Goal: Task Accomplishment & Management: Use online tool/utility

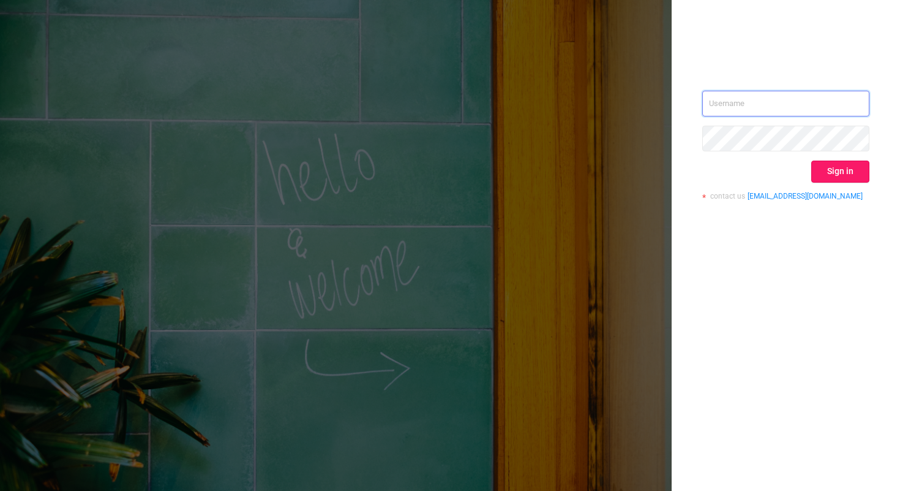
type input "[PERSON_NAME][EMAIL_ADDRESS][DOMAIN_NAME]"
click at [830, 176] on button "Sign in" at bounding box center [841, 171] width 58 height 22
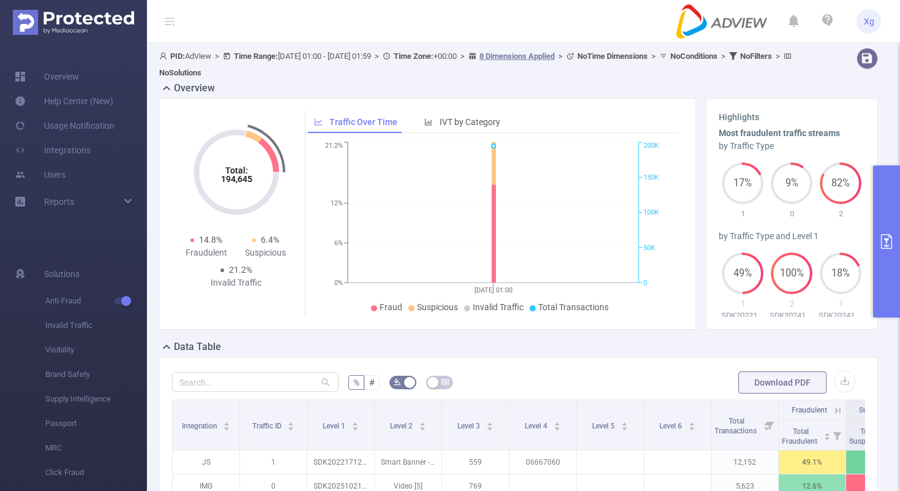
click at [897, 232] on button "primary" at bounding box center [886, 241] width 27 height 152
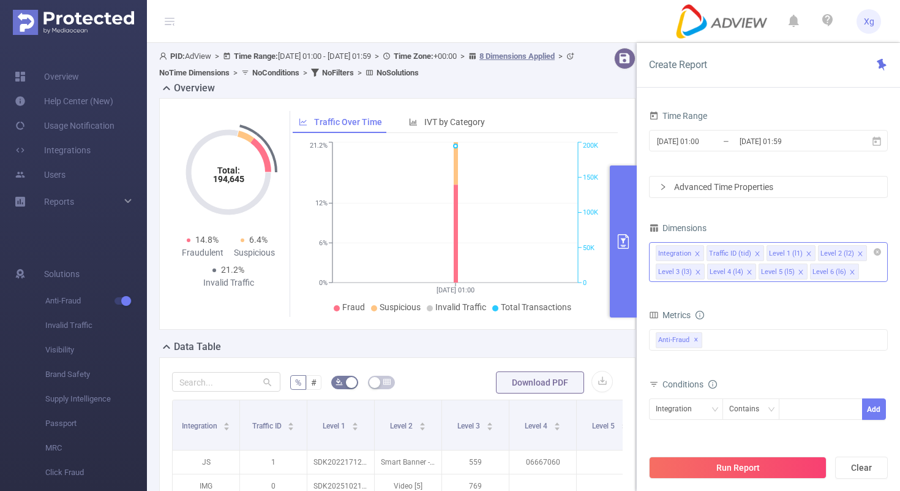
click at [699, 255] on icon "icon: close" at bounding box center [698, 254] width 6 height 6
click at [706, 252] on icon "icon: close" at bounding box center [706, 253] width 4 height 4
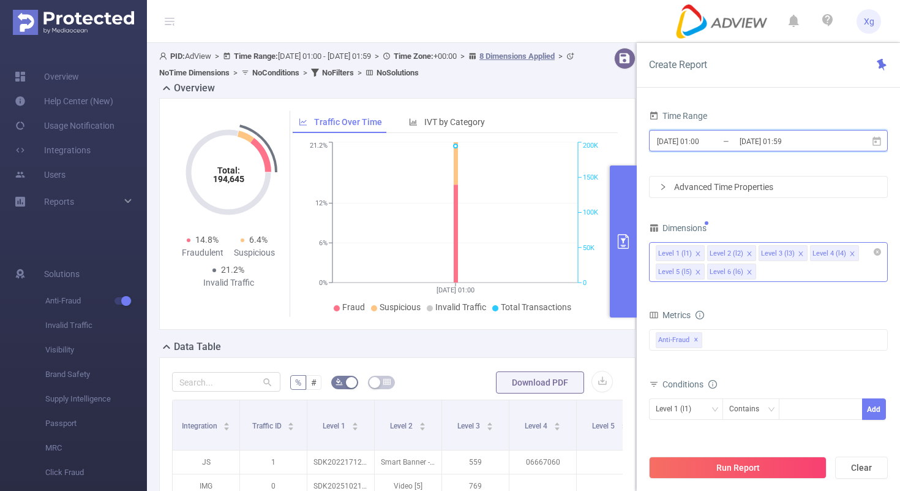
click at [880, 139] on icon at bounding box center [877, 140] width 9 height 9
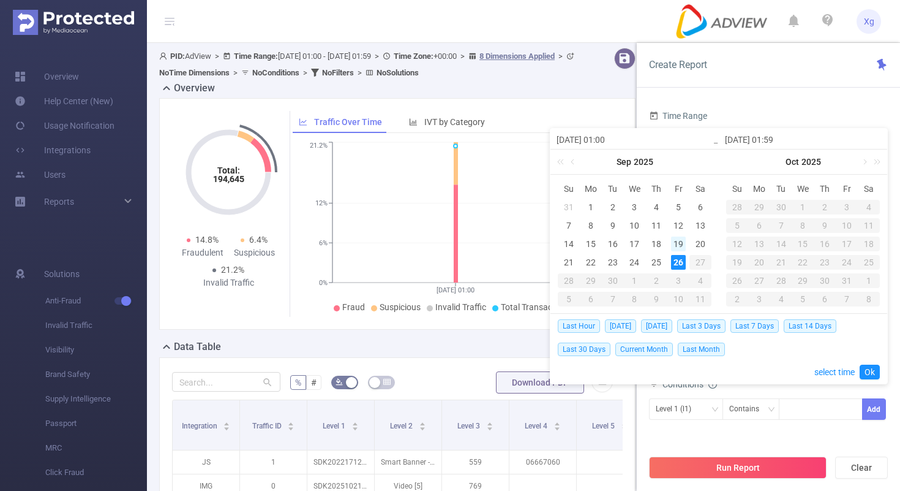
click at [682, 239] on div "19" at bounding box center [678, 243] width 15 height 15
click at [663, 255] on div "25" at bounding box center [656, 262] width 15 height 15
type input "[DATE] 01:00"
type input "[DATE] 01:59"
type input "[DATE] 01:00"
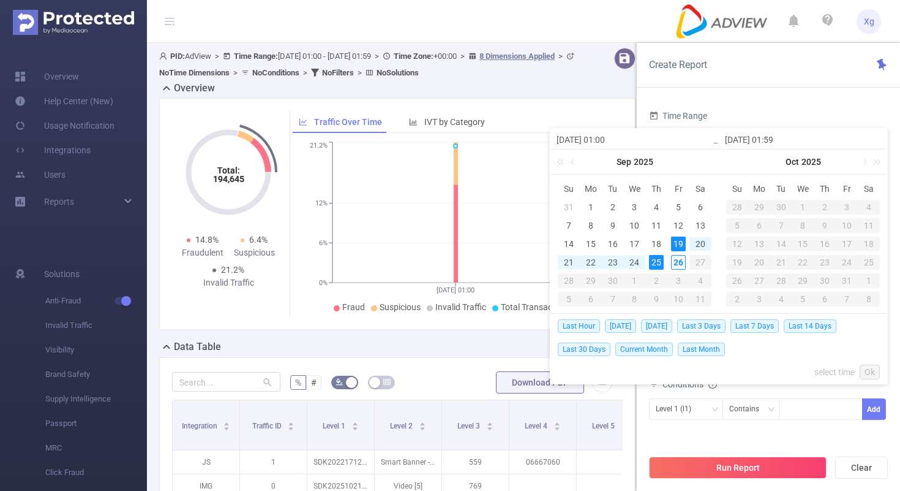
type input "[DATE] 01:59"
click at [866, 368] on link "Ok" at bounding box center [870, 371] width 20 height 15
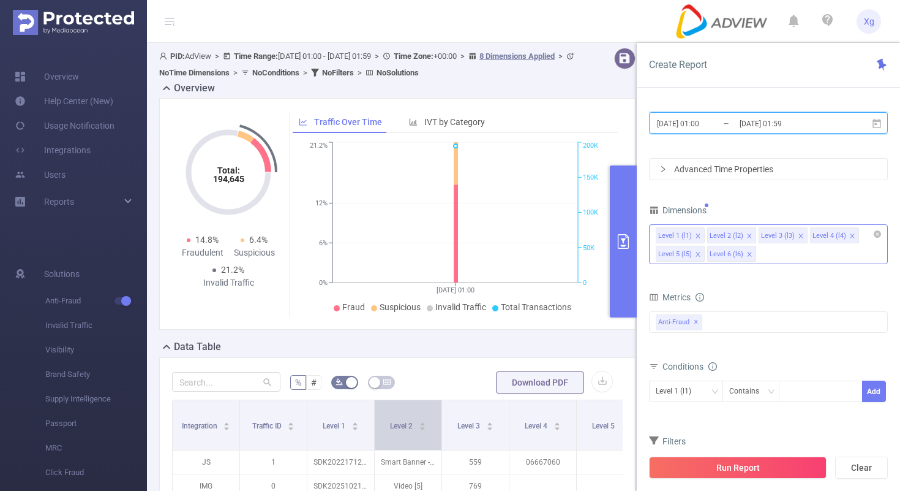
scroll to position [32, 0]
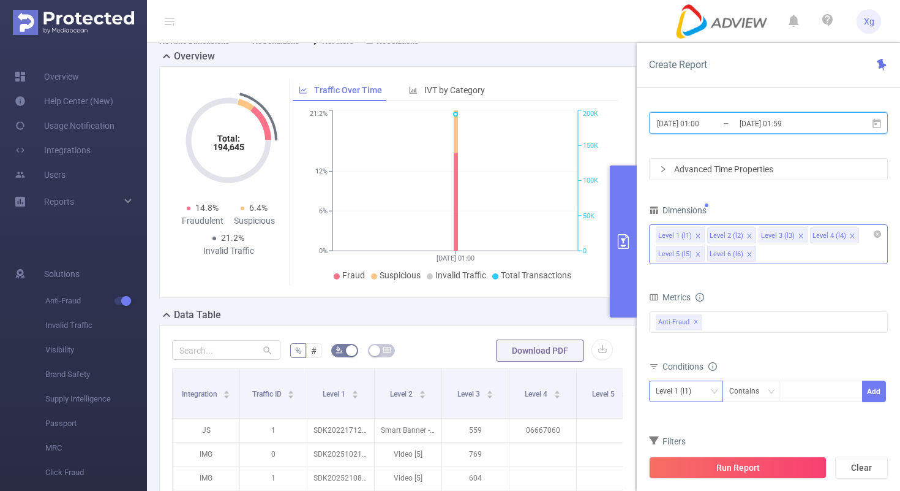
click at [711, 395] on icon "icon: down" at bounding box center [714, 392] width 7 height 9
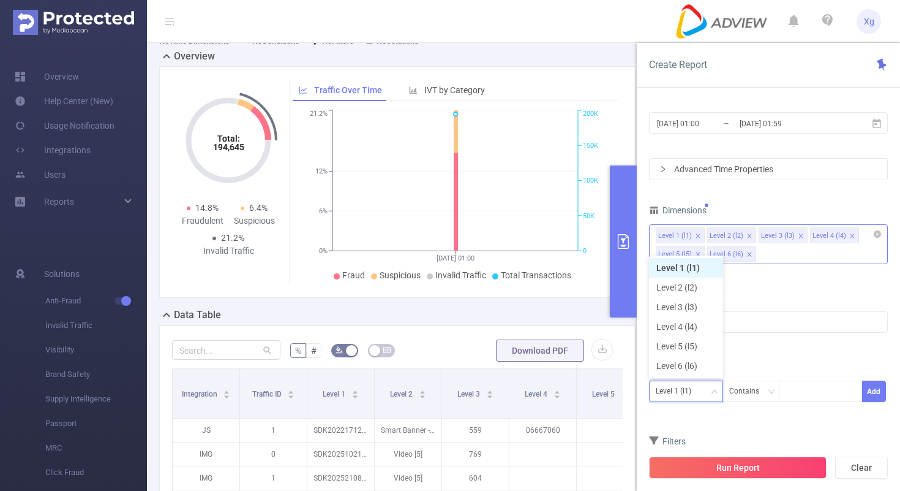
click at [717, 392] on icon "icon: down" at bounding box center [714, 391] width 7 height 7
click at [745, 392] on div "Contains" at bounding box center [748, 391] width 39 height 20
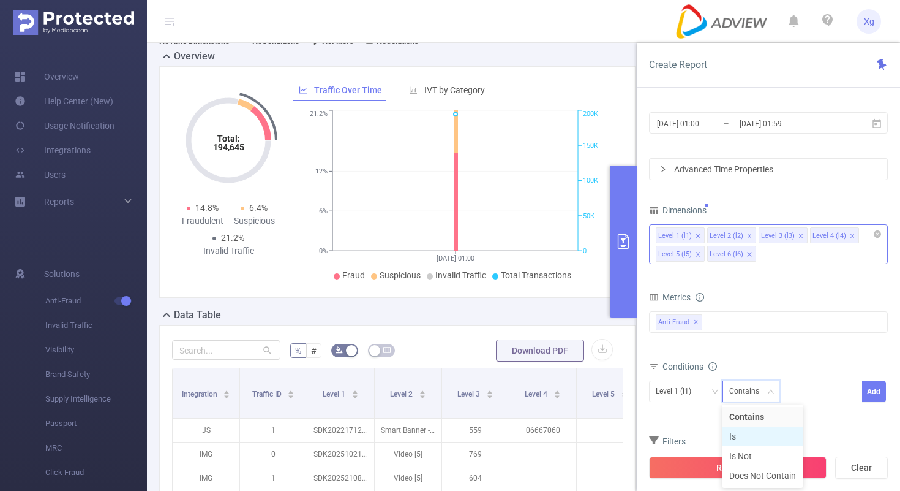
click at [737, 440] on li "Is" at bounding box center [762, 436] width 81 height 20
click at [817, 390] on div at bounding box center [821, 391] width 70 height 20
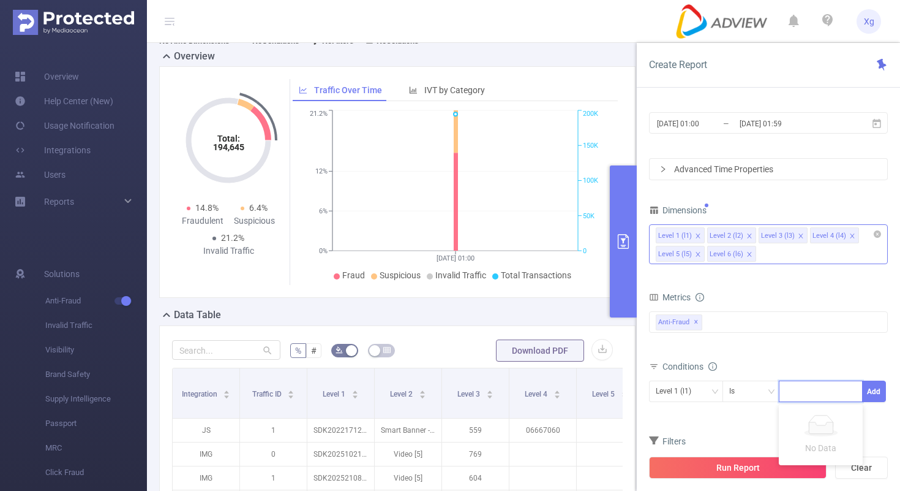
paste input "SDK202509270904497hdjkxlk7ub6saw"
type input "SDK202509270904497hdjkxlk7ub6saw"
click at [875, 386] on button "Add" at bounding box center [874, 390] width 24 height 21
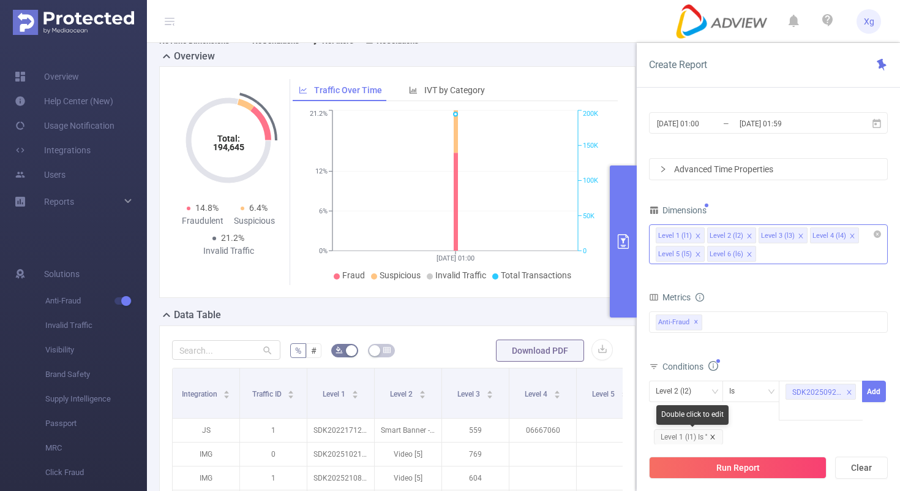
click at [712, 435] on icon "icon: close" at bounding box center [712, 436] width 4 height 4
click at [705, 381] on div "Level 2 (l2)" at bounding box center [686, 391] width 61 height 20
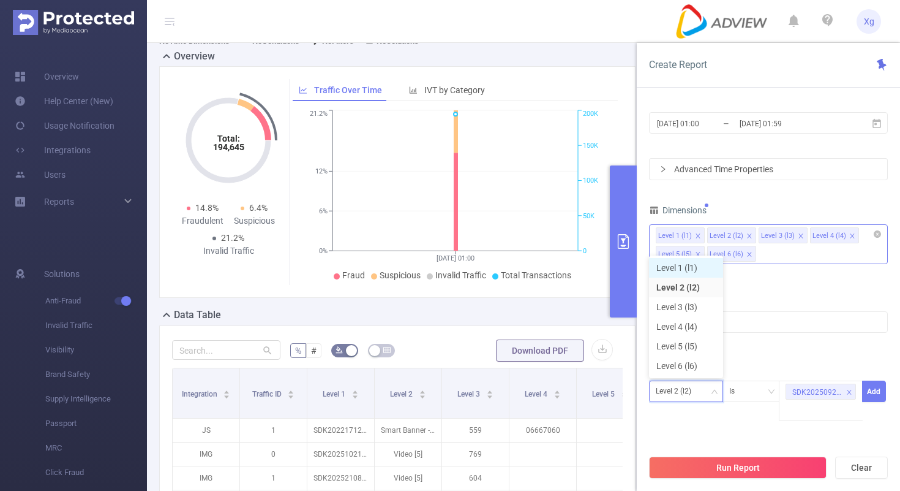
click at [693, 265] on li "Level 1 (l1)" at bounding box center [686, 268] width 74 height 20
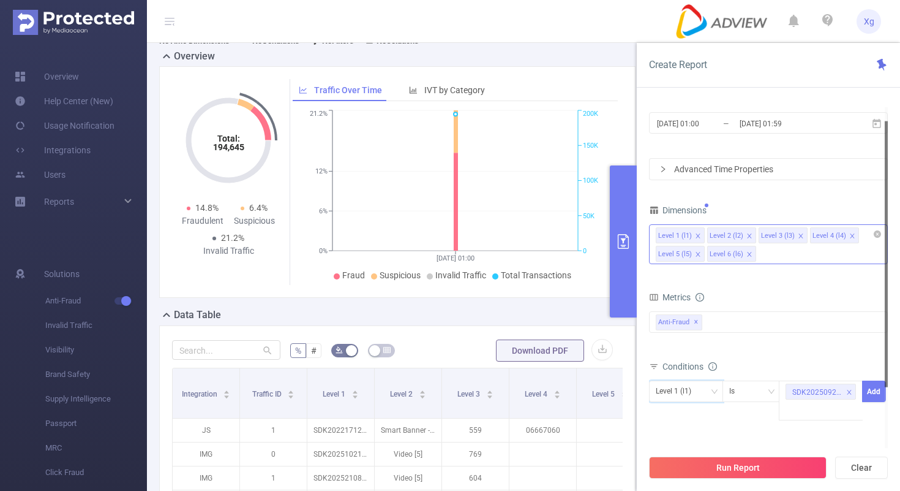
click at [885, 389] on div at bounding box center [886, 277] width 3 height 341
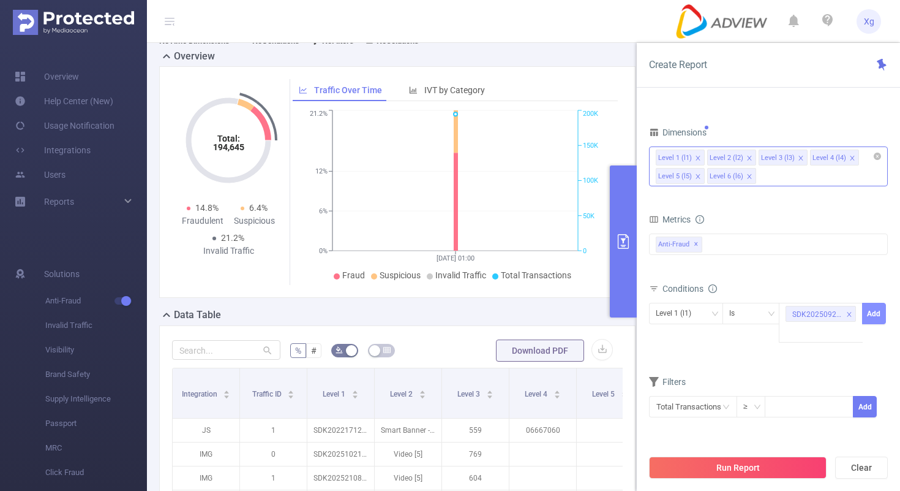
click at [874, 312] on button "Add" at bounding box center [874, 313] width 24 height 21
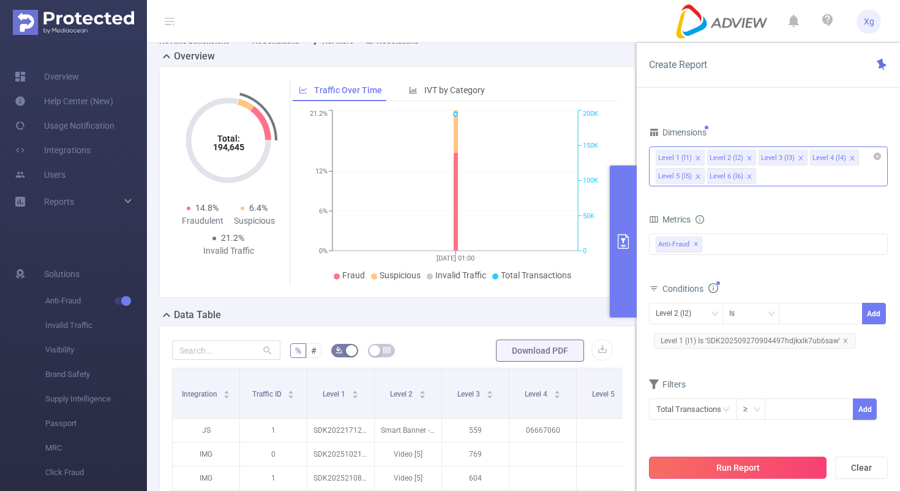
click at [729, 469] on button "Run Report" at bounding box center [738, 467] width 178 height 22
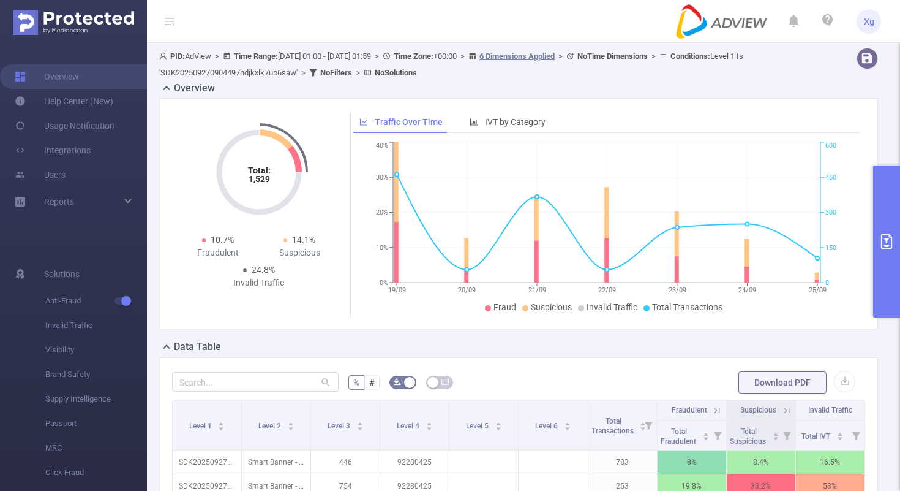
click at [879, 222] on button "primary" at bounding box center [886, 241] width 27 height 152
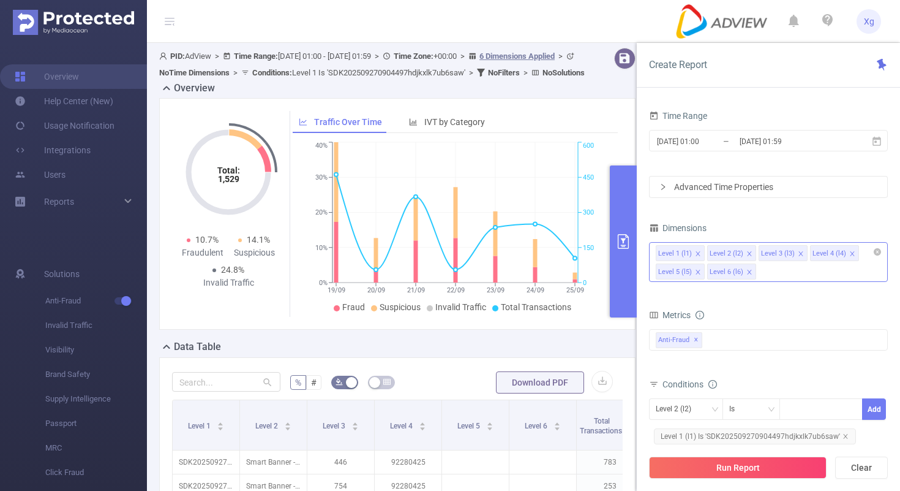
click at [812, 178] on div "Advanced Time Properties" at bounding box center [769, 186] width 238 height 21
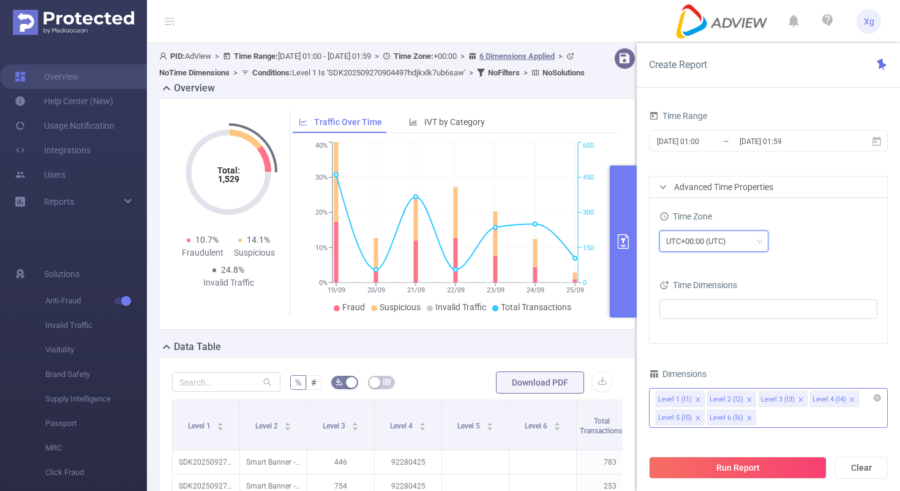
click at [740, 235] on div "UTC+00:00 (UTC)" at bounding box center [714, 241] width 96 height 20
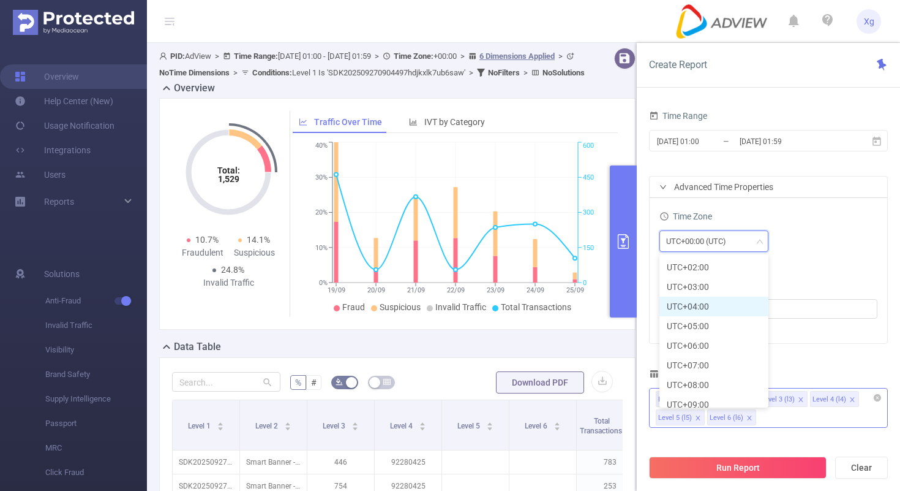
scroll to position [306, 0]
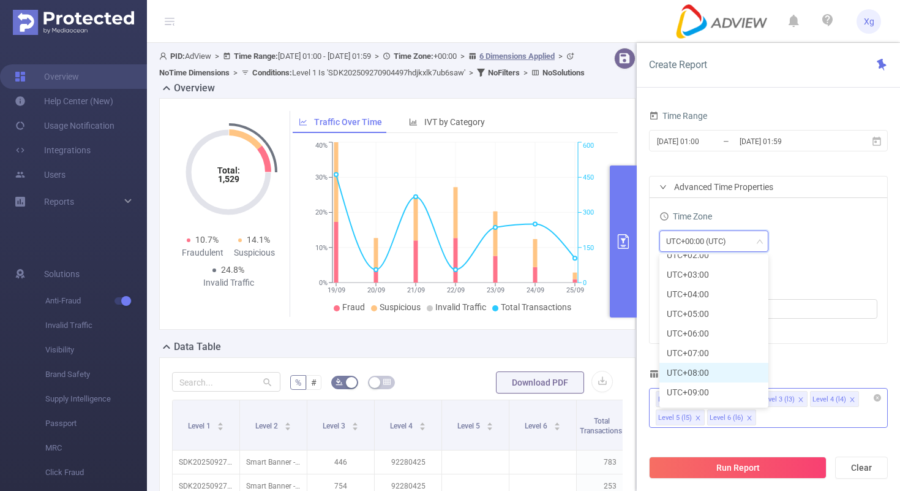
click at [695, 374] on li "UTC+08:00" at bounding box center [714, 373] width 109 height 20
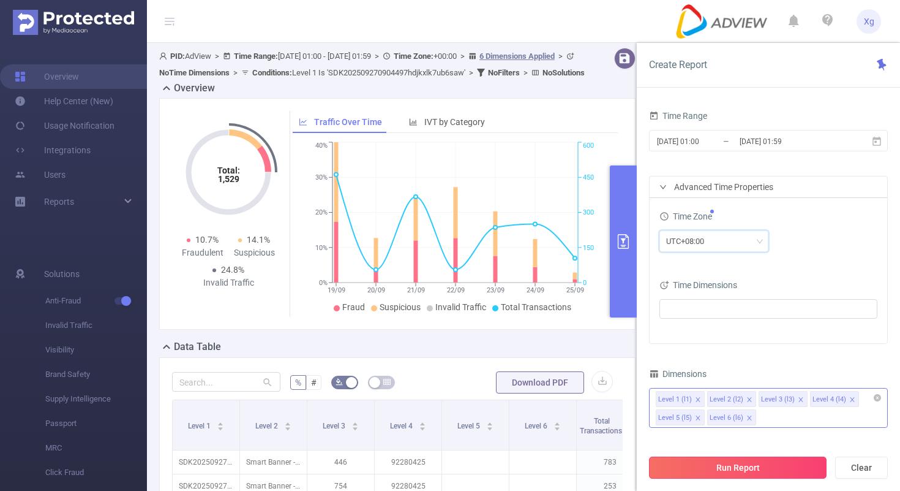
click at [699, 461] on button "Run Report" at bounding box center [738, 467] width 178 height 22
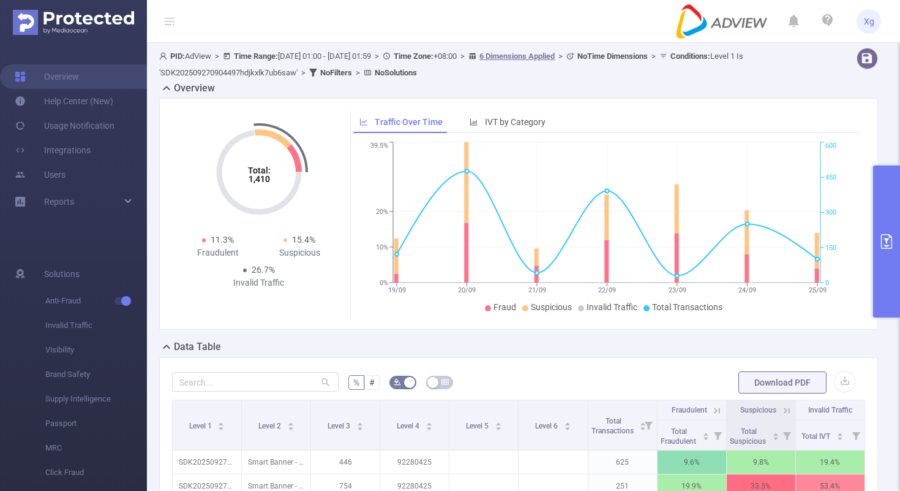
click at [889, 246] on icon "primary" at bounding box center [887, 241] width 15 height 15
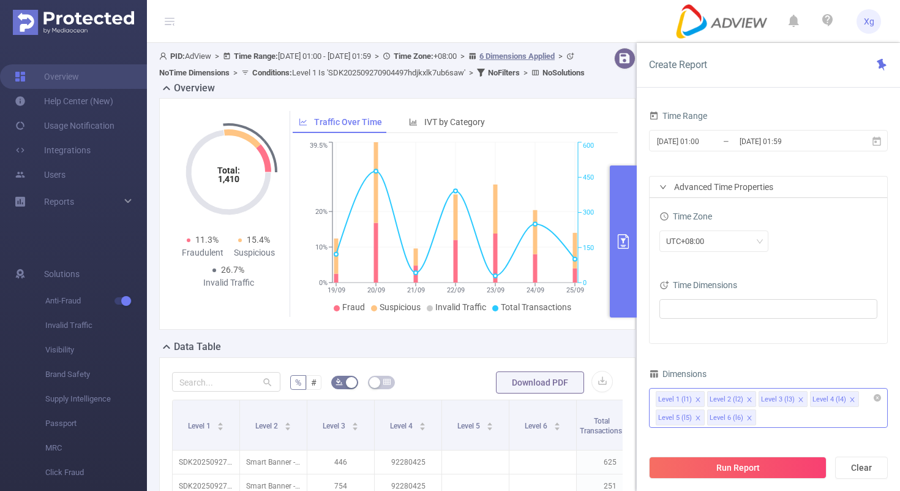
click at [630, 244] on icon "primary" at bounding box center [623, 241] width 15 height 15
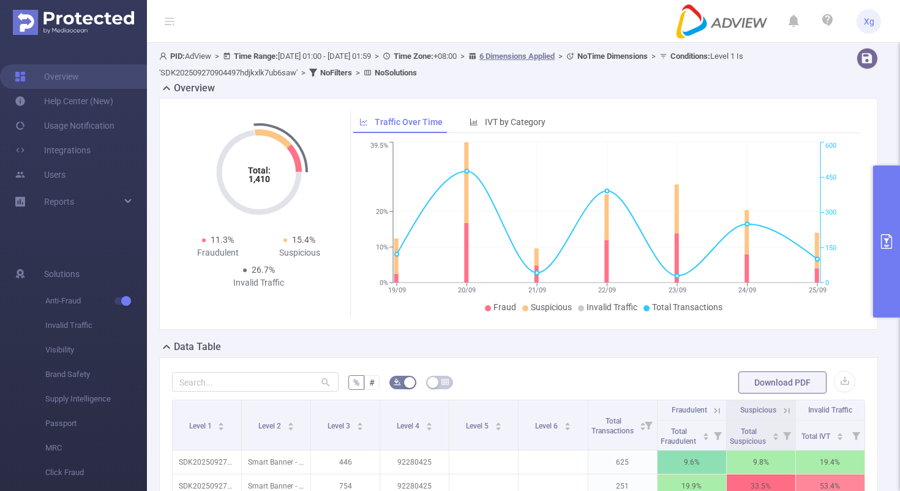
click at [891, 235] on icon "primary" at bounding box center [887, 241] width 15 height 15
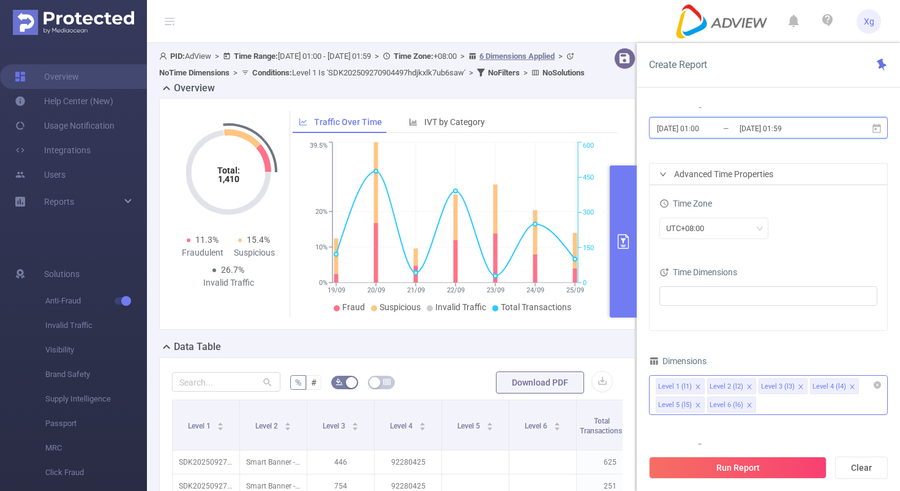
click at [882, 126] on icon at bounding box center [877, 128] width 11 height 11
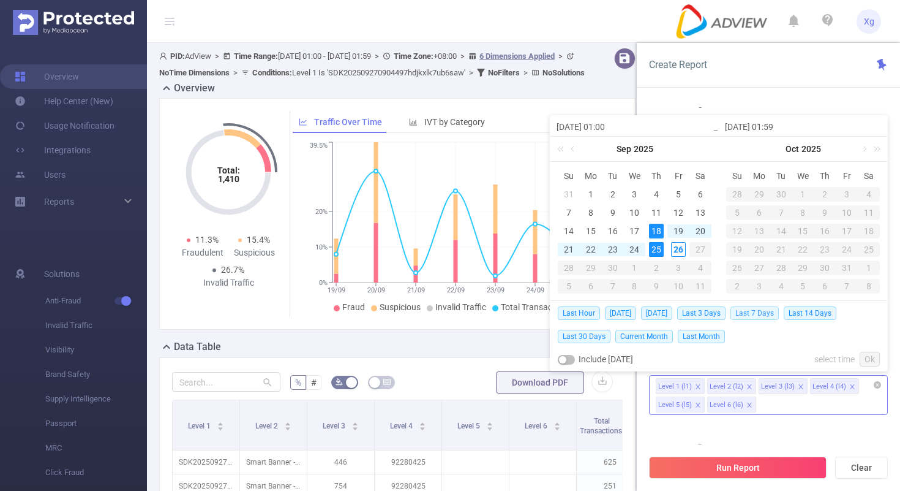
click at [764, 314] on span "Last 7 Days" at bounding box center [755, 312] width 48 height 13
type input "[DATE] 00:00"
type input "[DATE] 23:59"
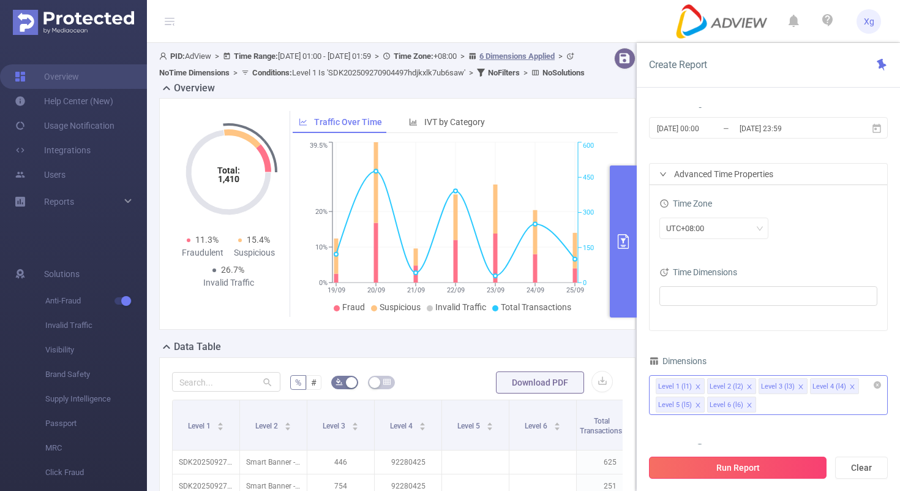
click at [735, 472] on button "Run Report" at bounding box center [738, 467] width 178 height 22
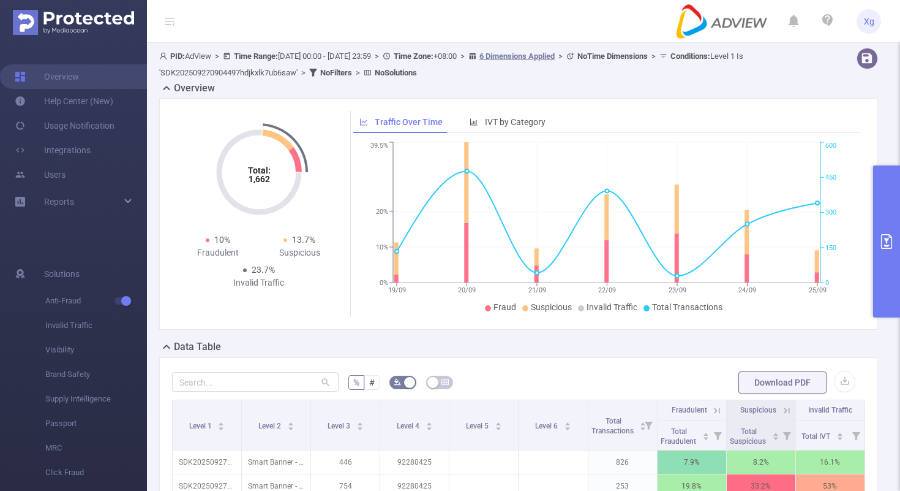
click at [884, 247] on icon "primary" at bounding box center [887, 241] width 15 height 15
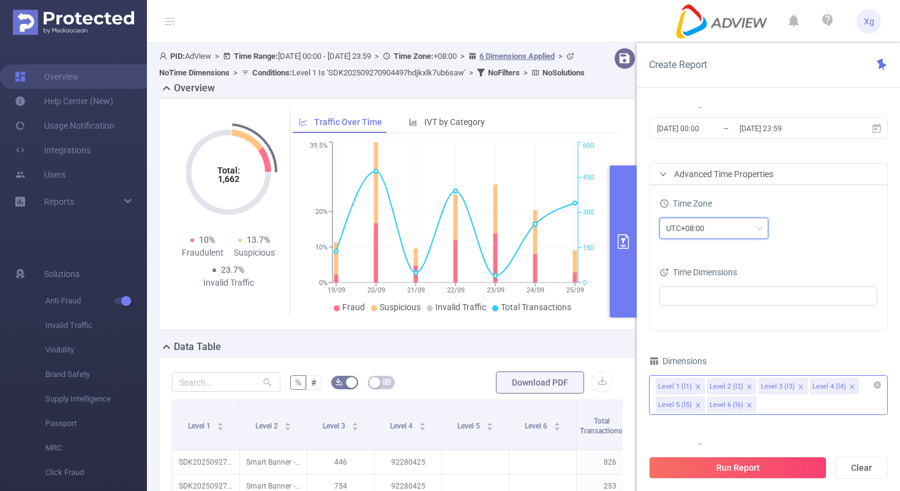
click at [763, 221] on div "UTC+08:00" at bounding box center [714, 227] width 109 height 21
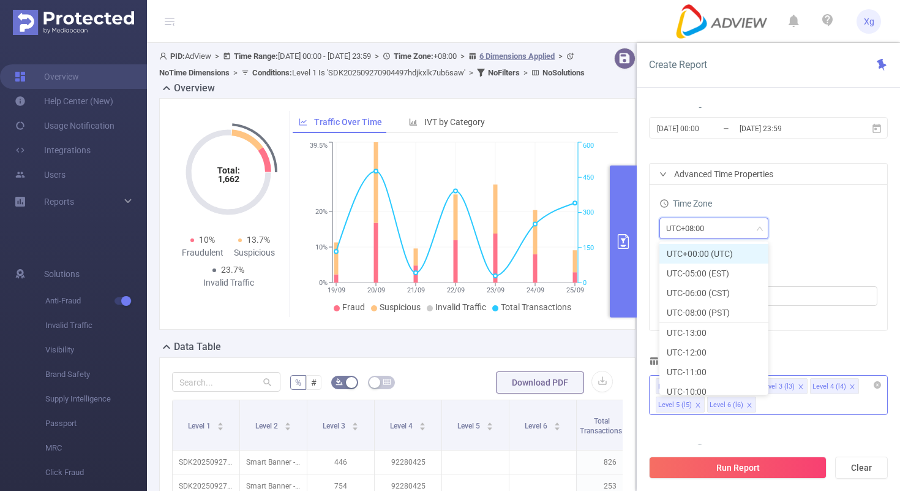
click at [735, 248] on li "UTC+00:00 (UTC)" at bounding box center [714, 254] width 109 height 20
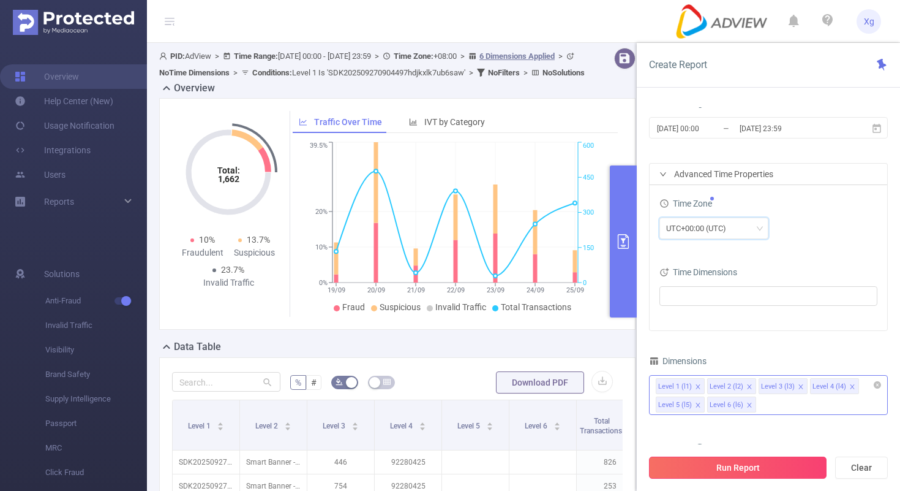
click at [713, 470] on button "Run Report" at bounding box center [738, 467] width 178 height 22
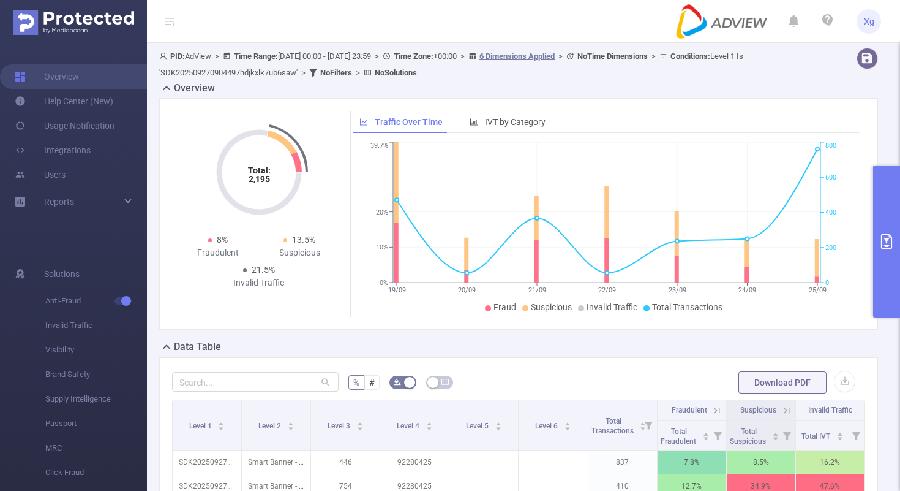
click at [881, 248] on icon "primary" at bounding box center [887, 241] width 15 height 15
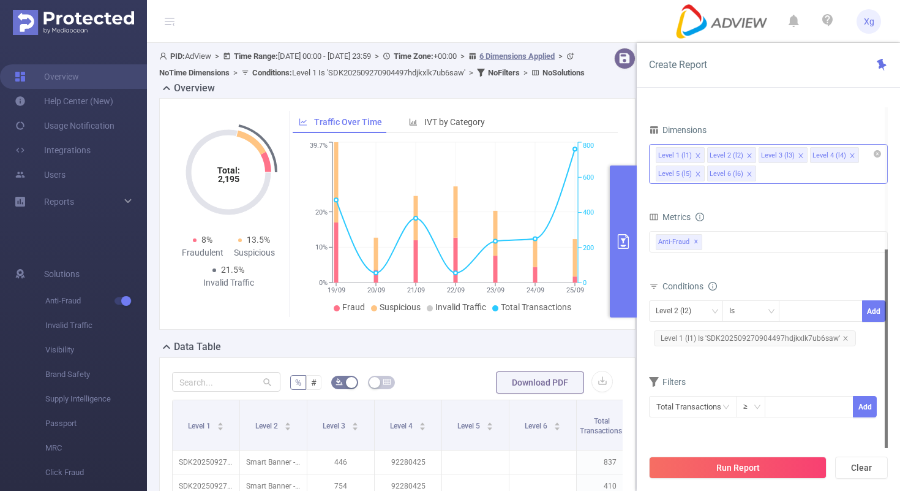
click at [750, 341] on span "Level 1 (l1) Is 'SDK202509270904497hdjkxlk7ub6saw'" at bounding box center [755, 338] width 202 height 16
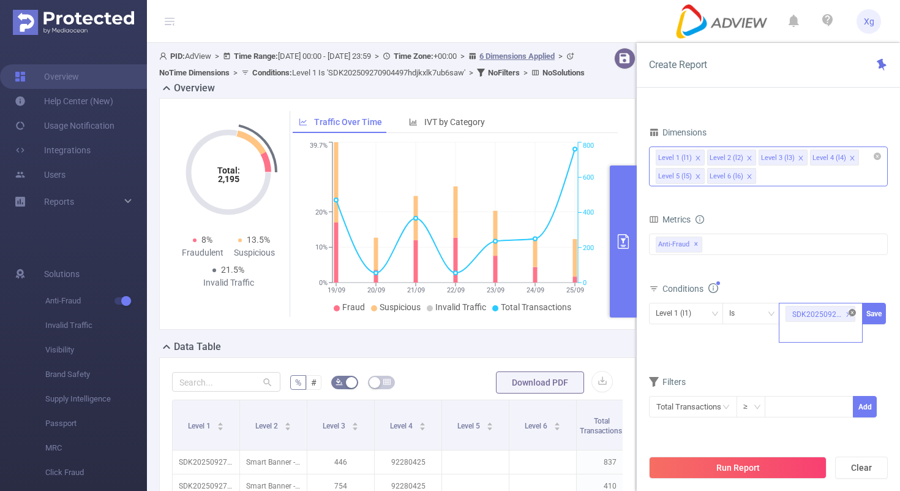
click at [854, 311] on icon "icon: close-circle" at bounding box center [852, 312] width 7 height 7
click at [841, 300] on div "Conditions" at bounding box center [768, 290] width 239 height 20
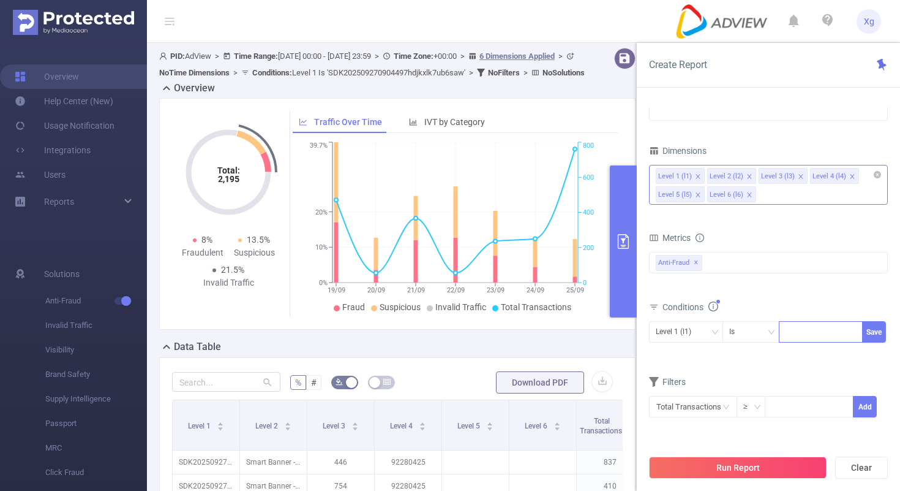
click at [820, 334] on div at bounding box center [821, 332] width 70 height 20
paste input "SDK20182218100706x2hemw7t73yvkde"
type input "SDK20182218100706x2hemw7t73yvkde"
click at [866, 327] on button "Save" at bounding box center [874, 331] width 24 height 21
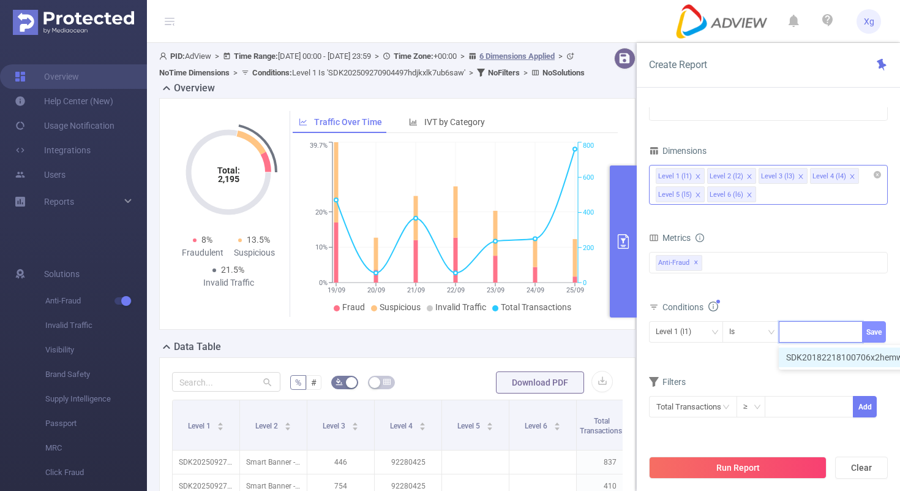
scroll to position [0, 0]
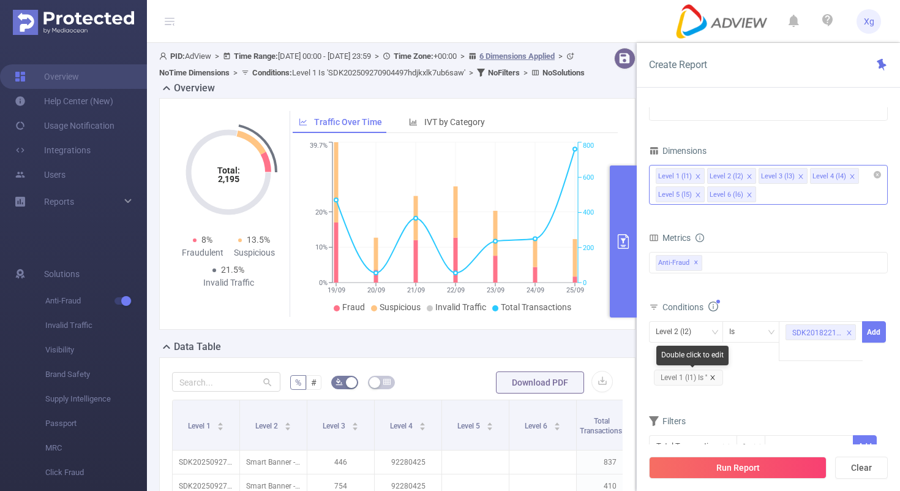
click at [714, 380] on icon "icon: close" at bounding box center [713, 377] width 6 height 6
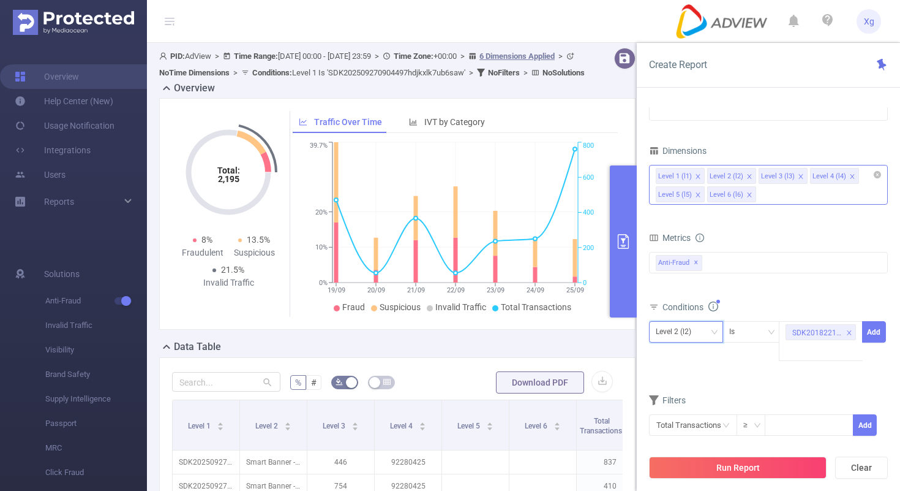
click at [710, 337] on div "Level 2 (l2)" at bounding box center [686, 332] width 61 height 20
click at [691, 362] on li "Level 1 (l1)" at bounding box center [686, 357] width 74 height 20
click at [878, 336] on button "Add" at bounding box center [874, 331] width 24 height 21
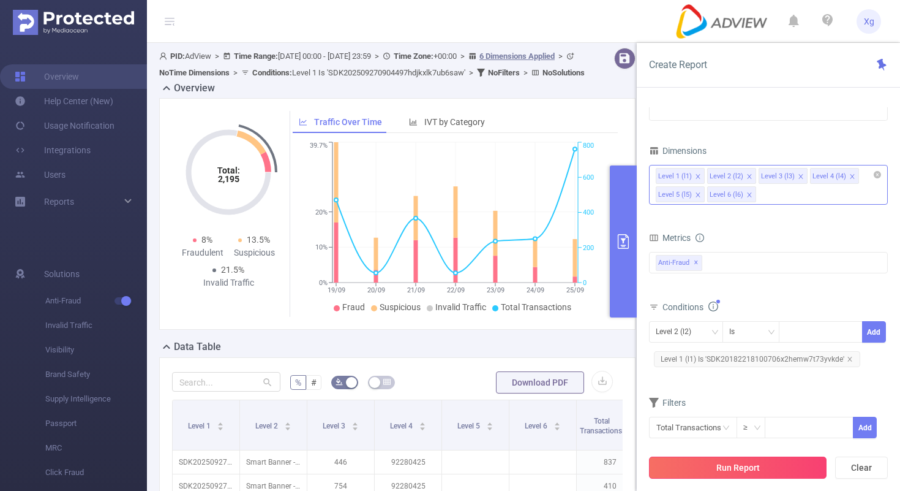
click at [745, 472] on button "Run Report" at bounding box center [738, 467] width 178 height 22
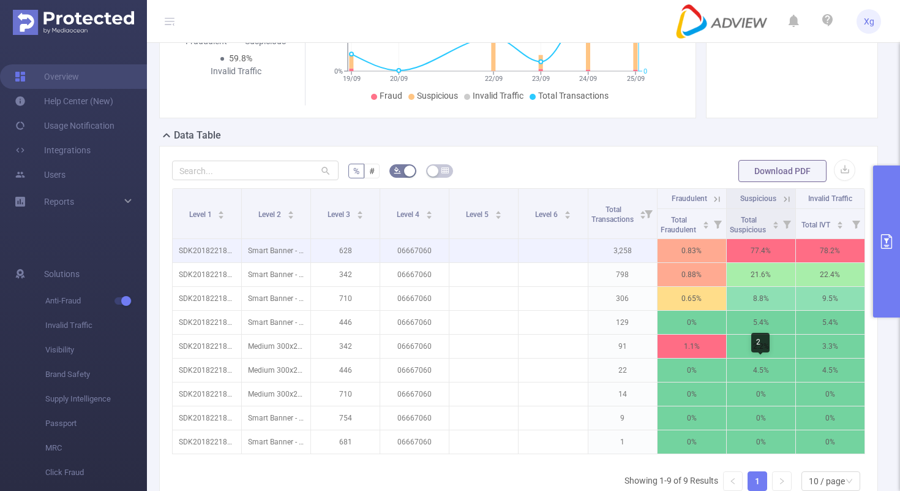
scroll to position [214, 0]
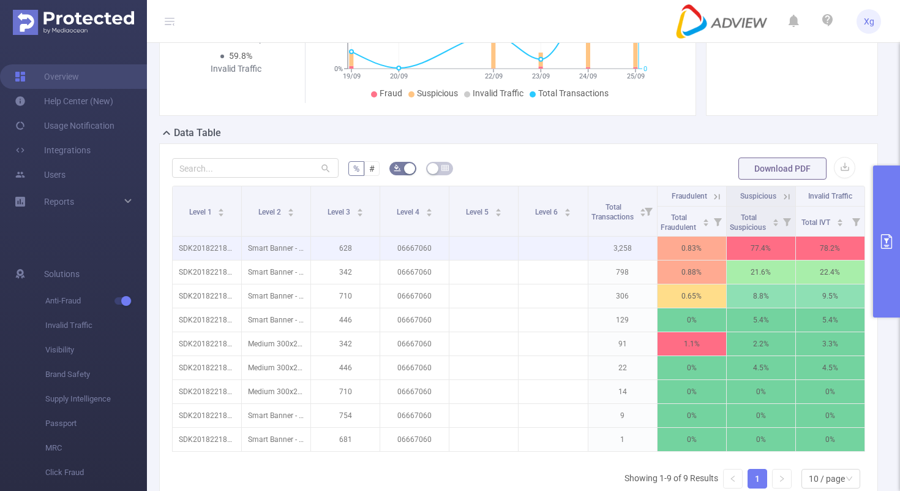
click at [628, 249] on p "3,258" at bounding box center [623, 247] width 69 height 23
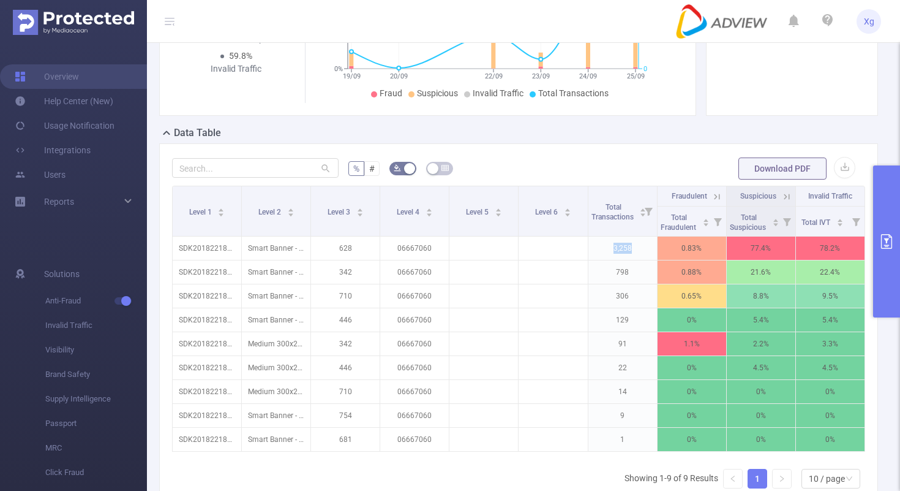
click at [892, 199] on button "primary" at bounding box center [886, 241] width 27 height 152
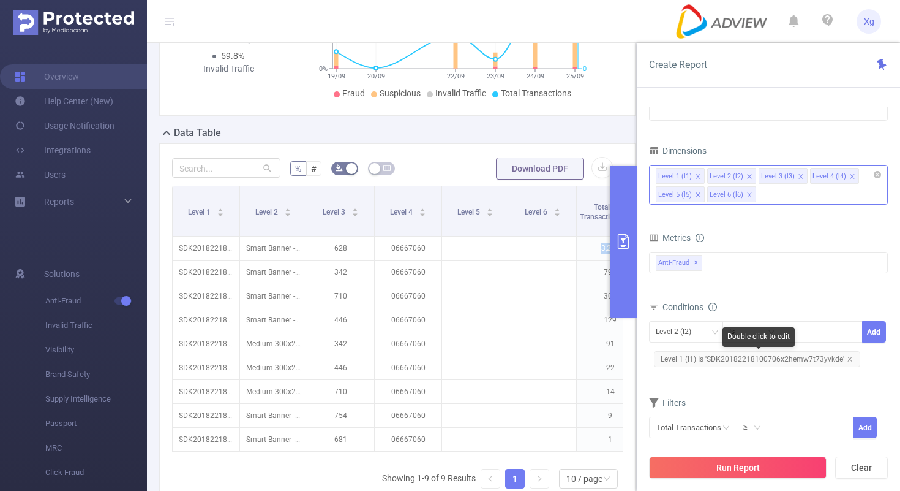
click at [715, 364] on span "Level 1 (l1) Is 'SDK20182218100706x2hemw7t73yvkde'" at bounding box center [757, 359] width 206 height 16
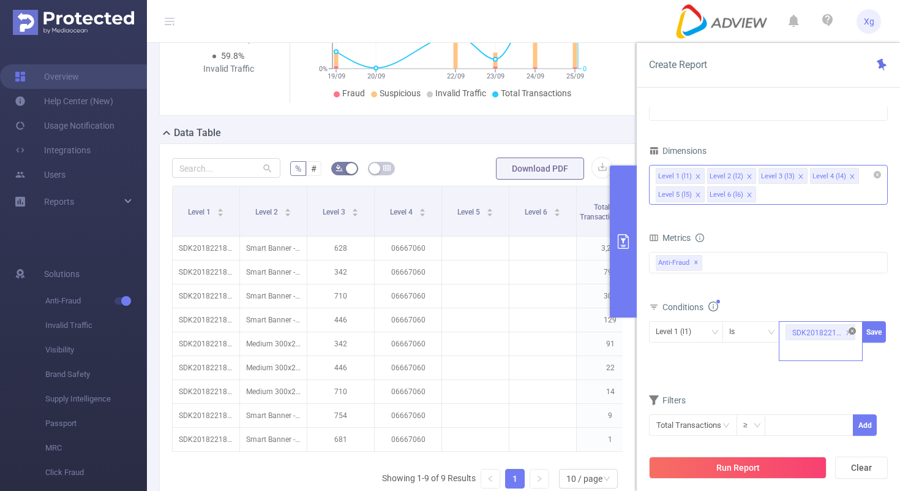
click at [854, 333] on icon "icon: close-circle" at bounding box center [852, 330] width 7 height 7
paste input "SDK20251104110931stokfmb40cain58"
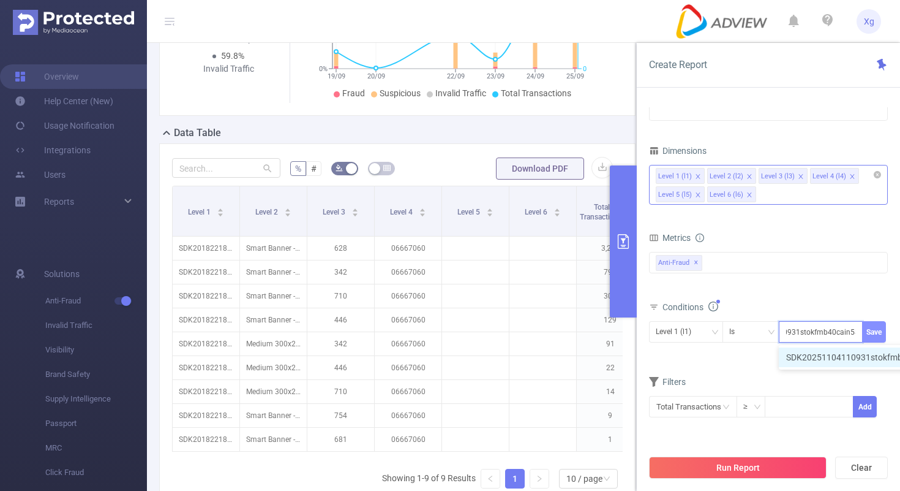
type input "SDK20251104110931stokfmb40cain58"
click at [879, 328] on button "Save" at bounding box center [874, 331] width 24 height 21
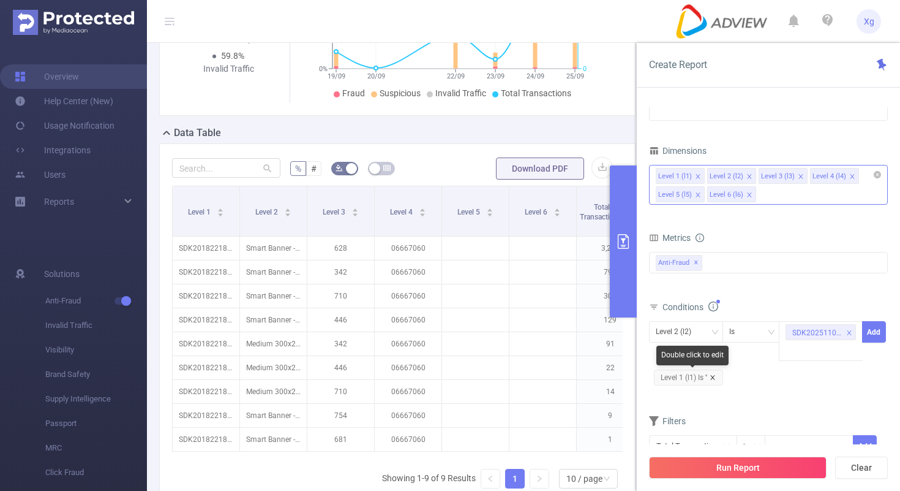
click at [716, 374] on icon "icon: close" at bounding box center [713, 377] width 6 height 6
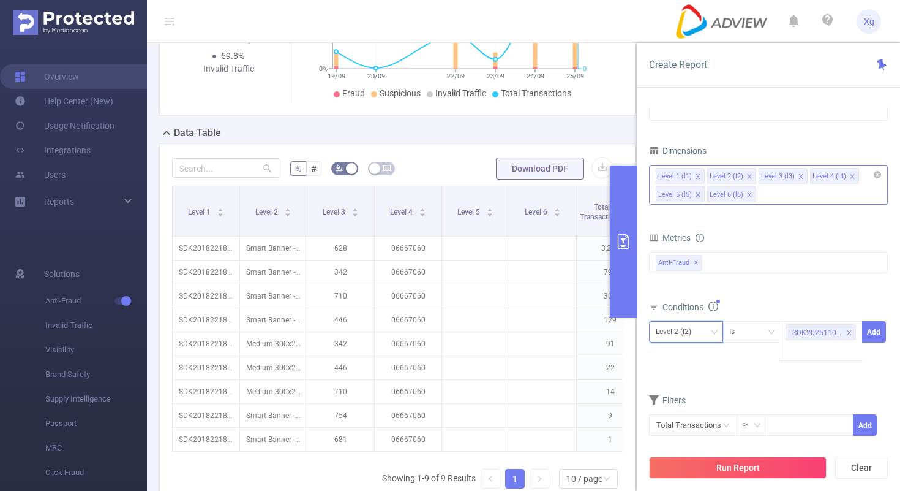
click at [722, 328] on div "Level 2 (l2)" at bounding box center [686, 331] width 74 height 21
click at [694, 364] on li "Level 1 (l1)" at bounding box center [686, 357] width 74 height 20
click at [880, 333] on button "Add" at bounding box center [874, 331] width 24 height 21
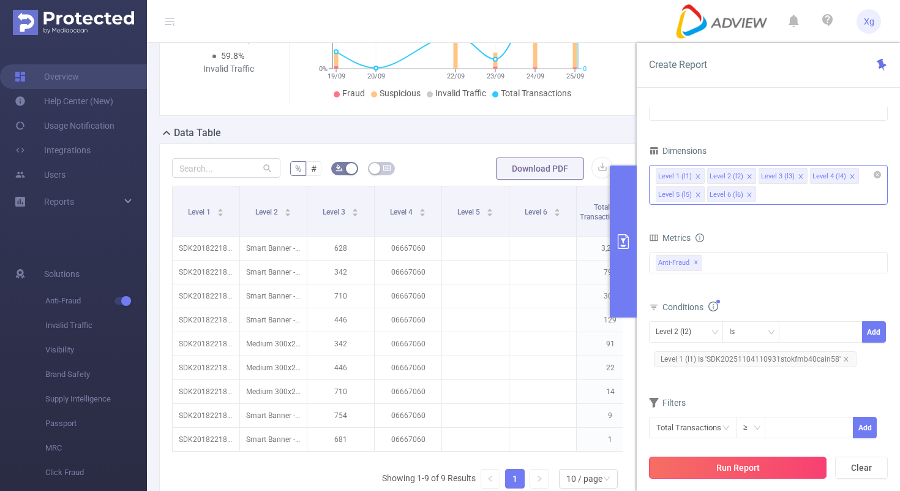
click at [750, 465] on button "Run Report" at bounding box center [738, 467] width 178 height 22
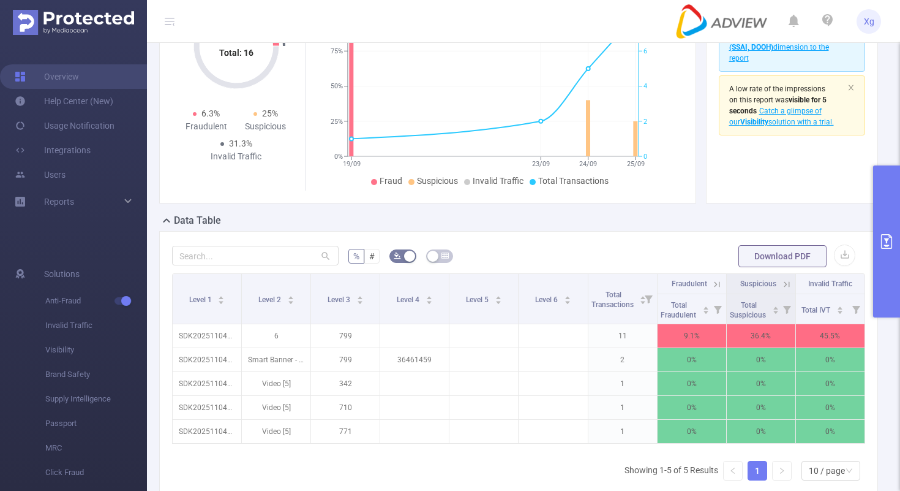
click at [883, 244] on icon "primary" at bounding box center [887, 241] width 15 height 15
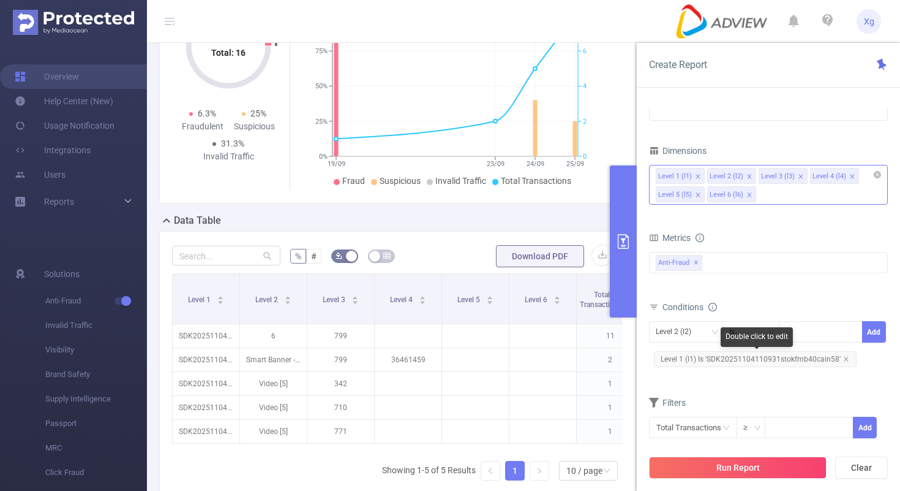
click at [738, 356] on span "Level 1 (l1) Is 'SDK20251104110931stokfmb40cain58'" at bounding box center [755, 359] width 203 height 16
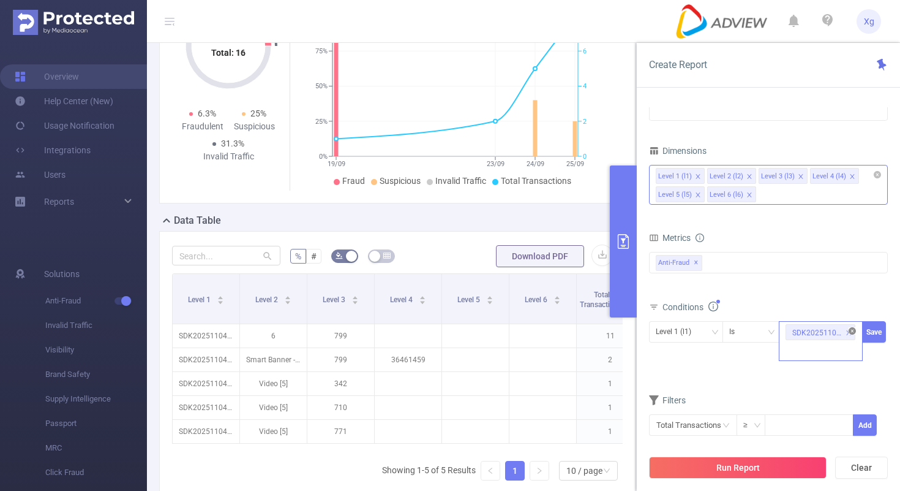
click at [850, 332] on icon "icon: close-circle" at bounding box center [852, 330] width 7 height 7
click at [812, 331] on div "SDK20251104110931stokfmb40cain58" at bounding box center [821, 332] width 70 height 20
paste input "SDK20251104110931stokfmb40cain58"
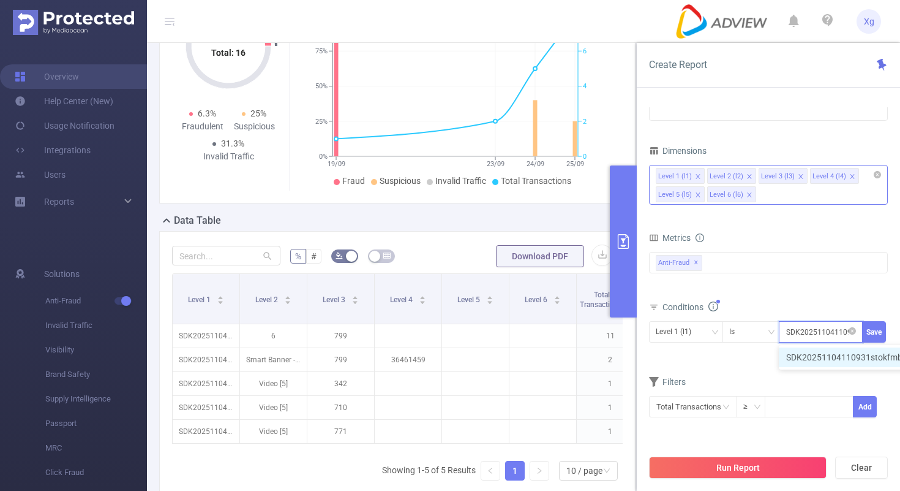
scroll to position [0, 60]
type input "SDK20251104110931stokfmb40cain58"
click at [879, 329] on button "Save" at bounding box center [874, 331] width 24 height 21
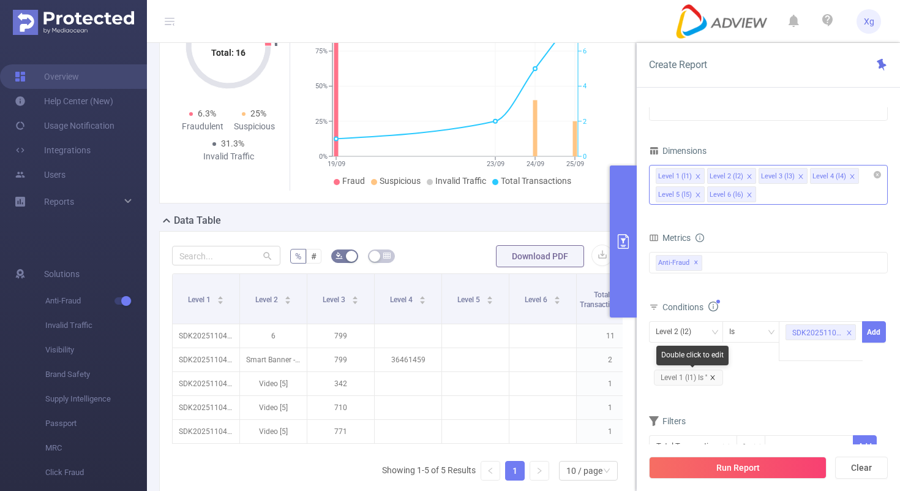
click at [712, 378] on icon "icon: close" at bounding box center [712, 377] width 4 height 4
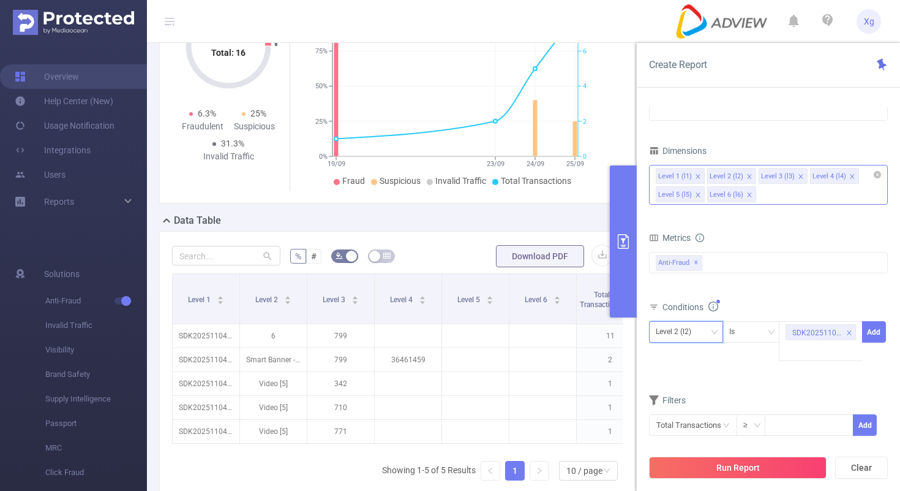
click at [712, 338] on div "Level 2 (l2)" at bounding box center [686, 332] width 61 height 20
click at [687, 358] on li "Level 1 (l1)" at bounding box center [686, 357] width 74 height 20
click at [873, 329] on button "Add" at bounding box center [874, 331] width 24 height 21
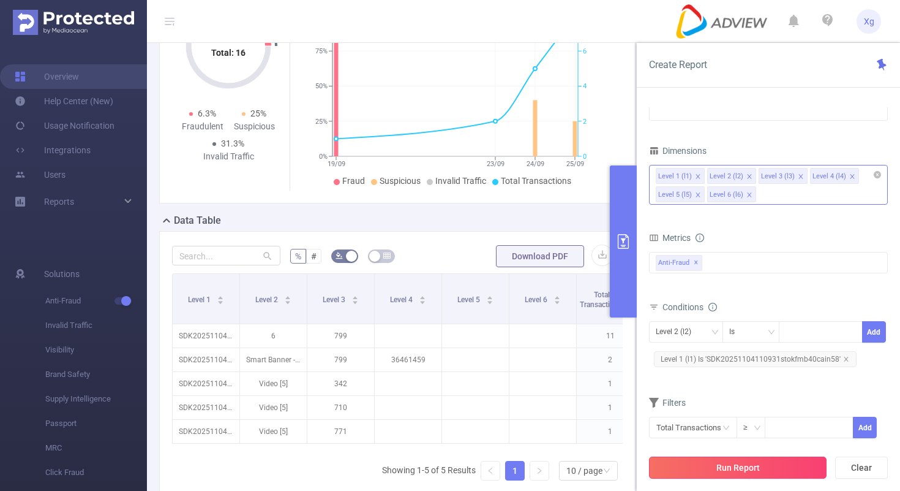
click at [736, 465] on button "Run Report" at bounding box center [738, 467] width 178 height 22
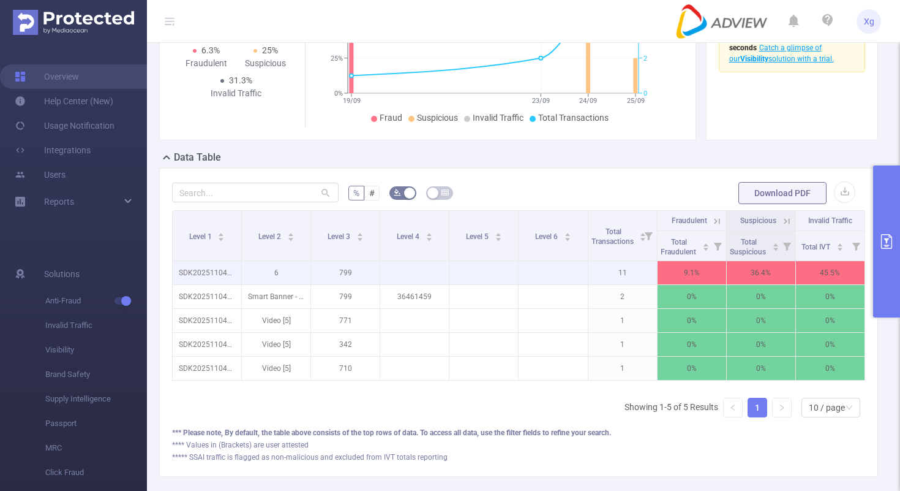
scroll to position [190, 0]
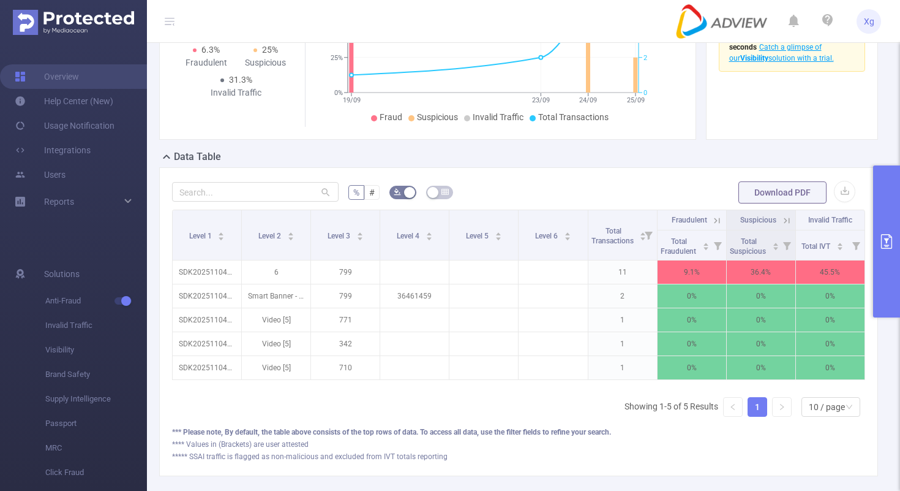
click at [557, 195] on form "% # Download PDF" at bounding box center [518, 192] width 693 height 24
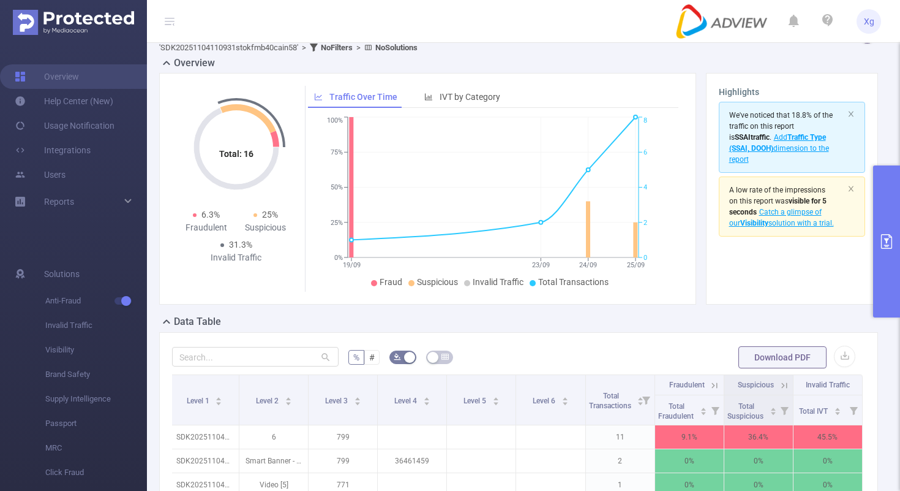
scroll to position [2, 0]
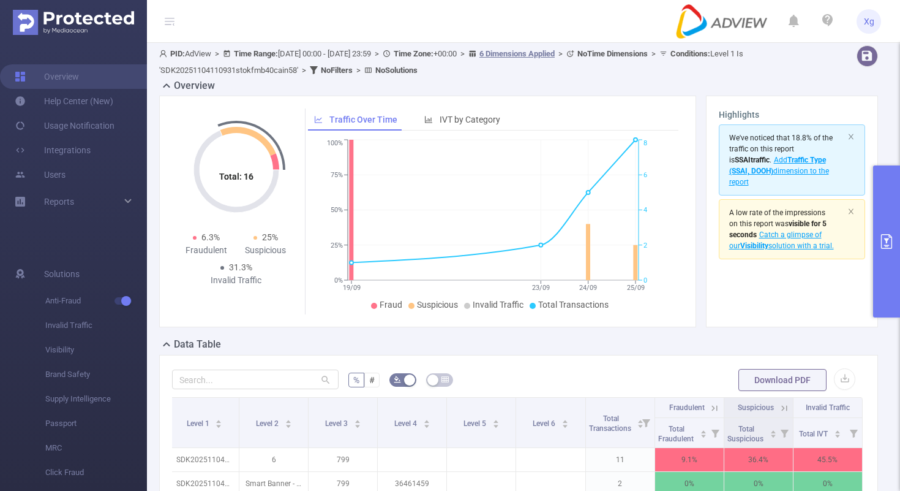
click at [884, 207] on button "primary" at bounding box center [886, 241] width 27 height 152
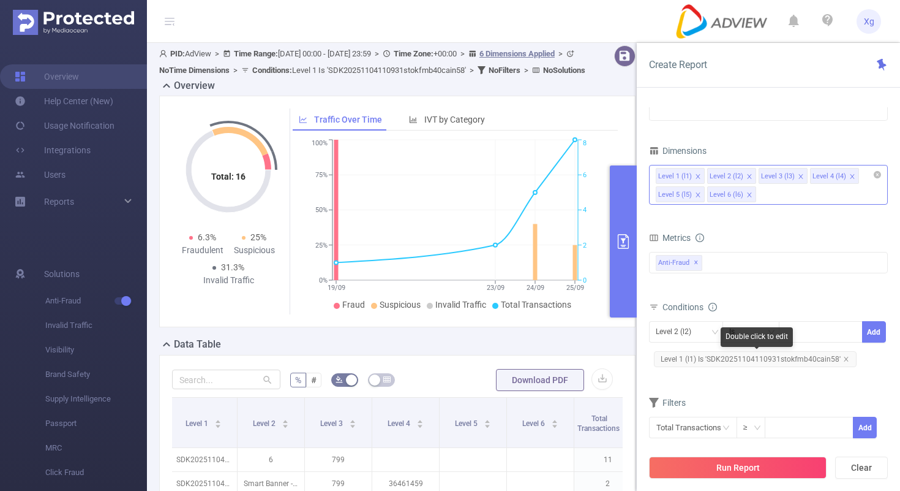
click at [725, 360] on span "Level 1 (l1) Is 'SDK20251104110931stokfmb40cain58'" at bounding box center [755, 359] width 203 height 16
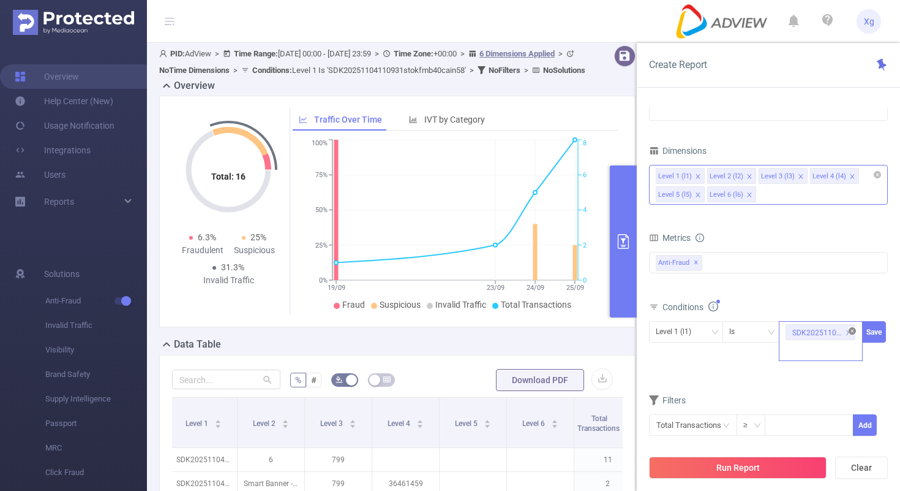
click at [851, 328] on icon "icon: close-circle" at bounding box center [852, 330] width 7 height 7
click at [831, 332] on div at bounding box center [821, 332] width 70 height 20
paste input "SDK20251812060500c8w07vnafnlswz1"
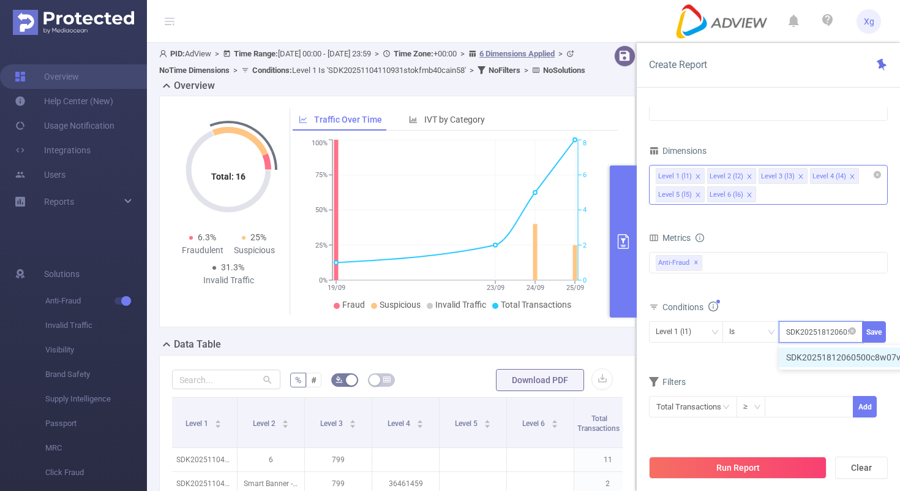
scroll to position [0, 61]
type input "SDK20251812060500c8w07vnafnlswz1"
click at [880, 326] on button "Save" at bounding box center [874, 331] width 24 height 21
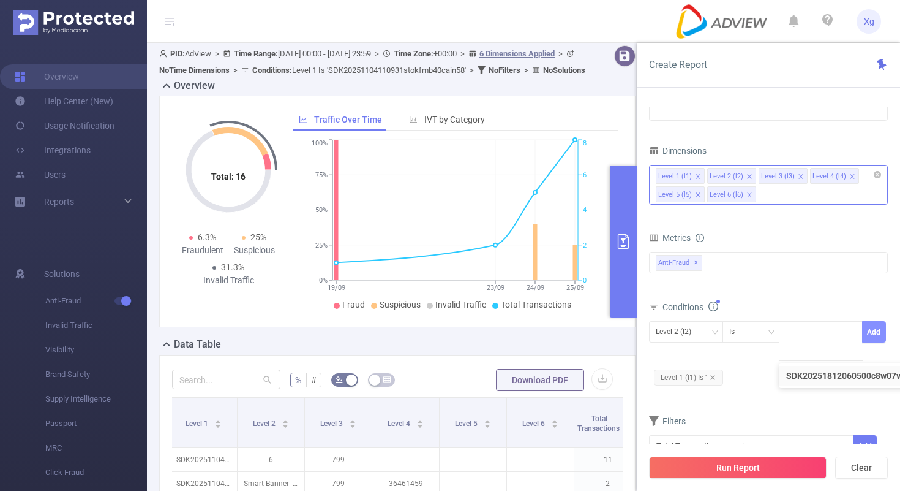
scroll to position [0, 0]
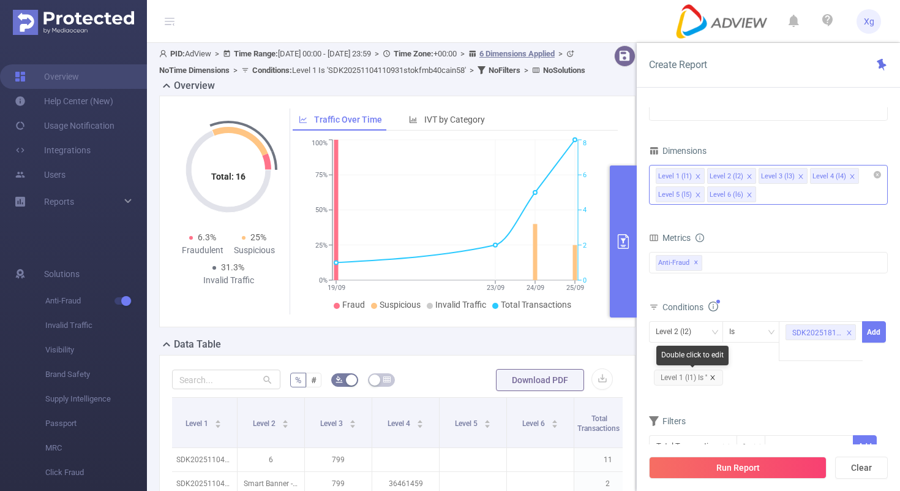
click at [715, 375] on icon "icon: close" at bounding box center [712, 377] width 4 height 4
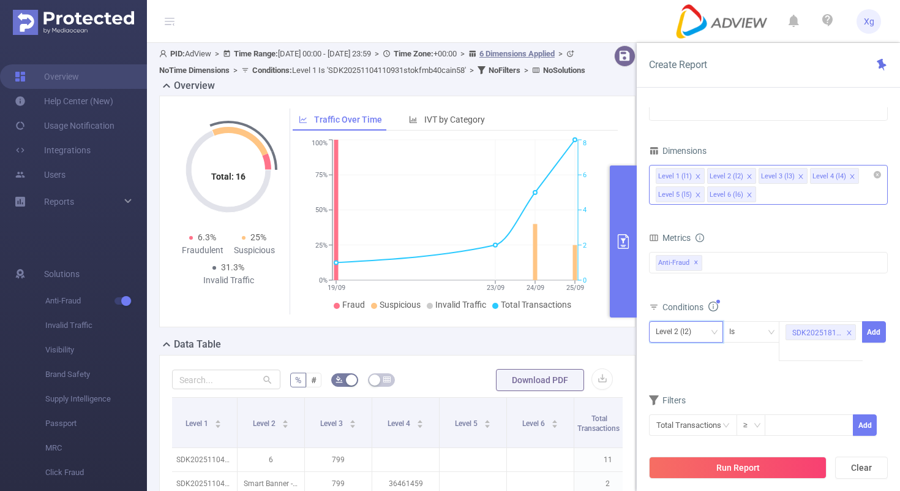
click at [707, 330] on div "Level 2 (l2)" at bounding box center [686, 332] width 61 height 20
click at [693, 355] on li "Level 1 (l1)" at bounding box center [686, 357] width 74 height 20
click at [875, 328] on button "Add" at bounding box center [874, 331] width 24 height 21
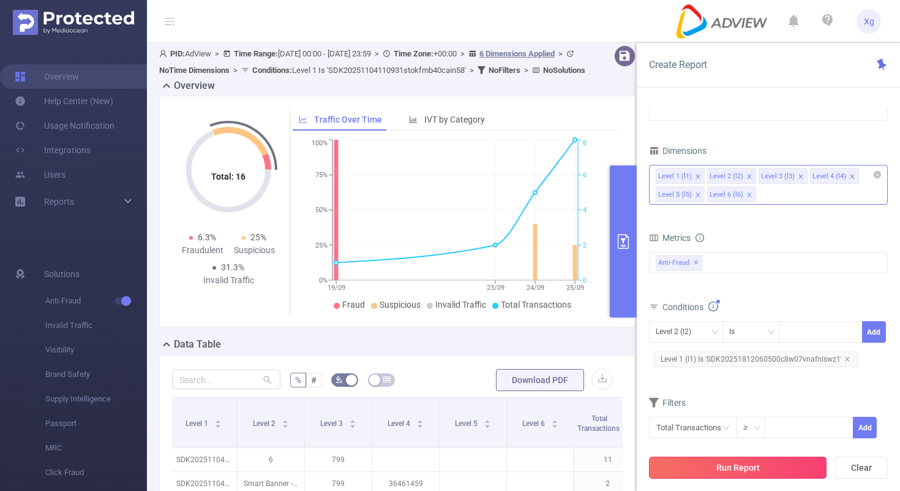
click at [754, 472] on button "Run Report" at bounding box center [738, 467] width 178 height 22
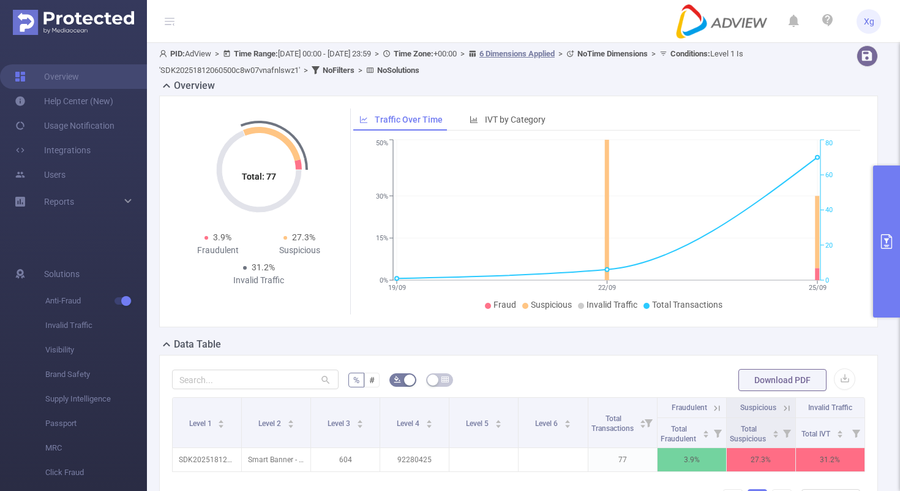
click at [893, 271] on button "primary" at bounding box center [886, 241] width 27 height 152
